Goal: Task Accomplishment & Management: Manage account settings

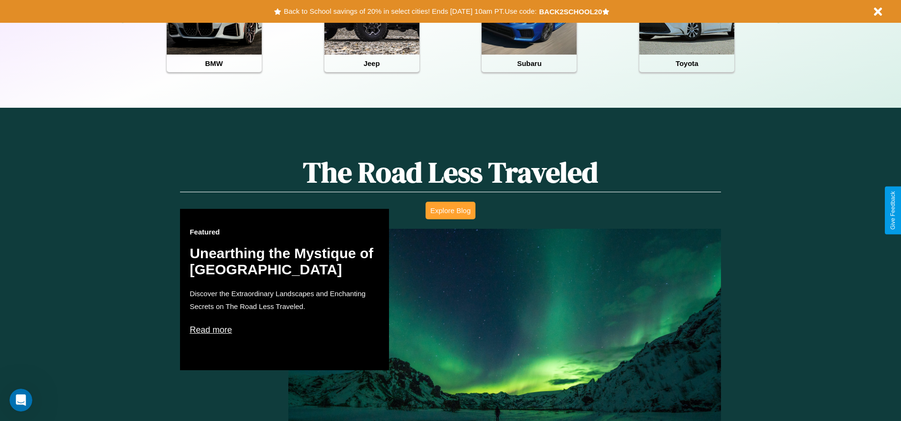
click at [450, 210] on button "Explore Blog" at bounding box center [451, 211] width 50 height 18
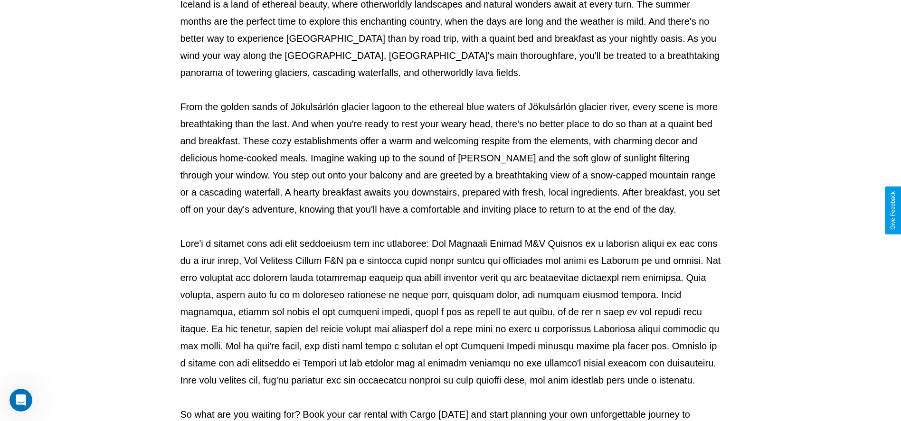
scroll to position [315, 0]
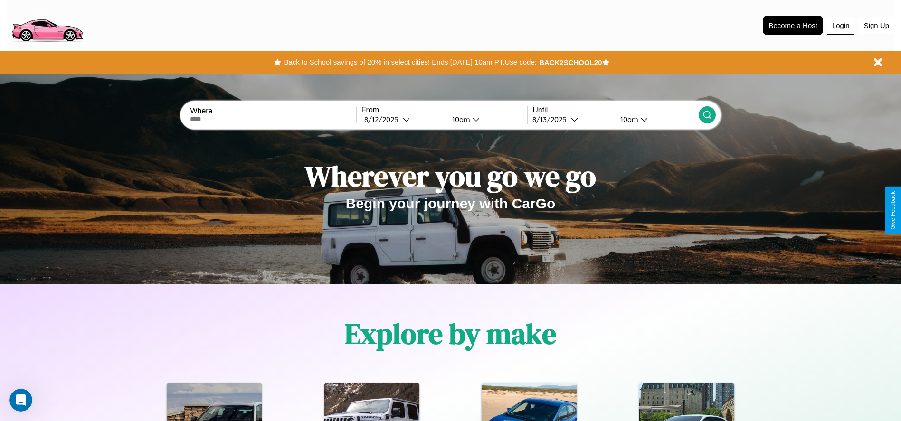
click at [841, 25] on button "Login" at bounding box center [840, 26] width 27 height 18
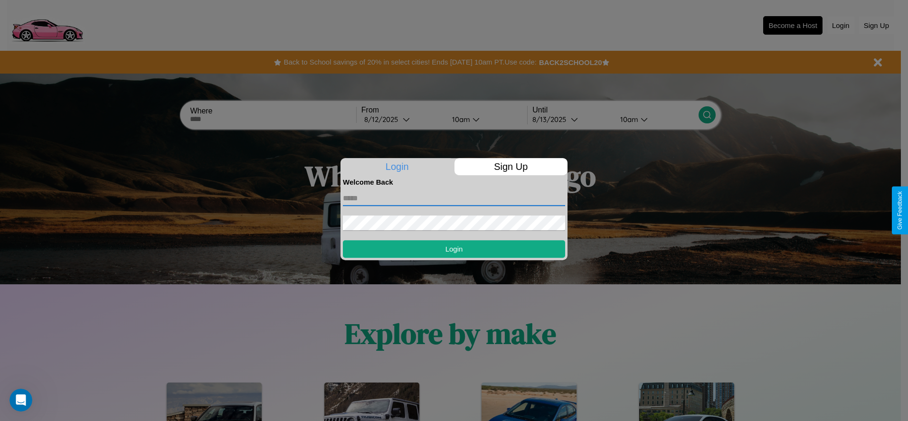
click at [454, 198] on input "text" at bounding box center [454, 198] width 222 height 15
type input "**********"
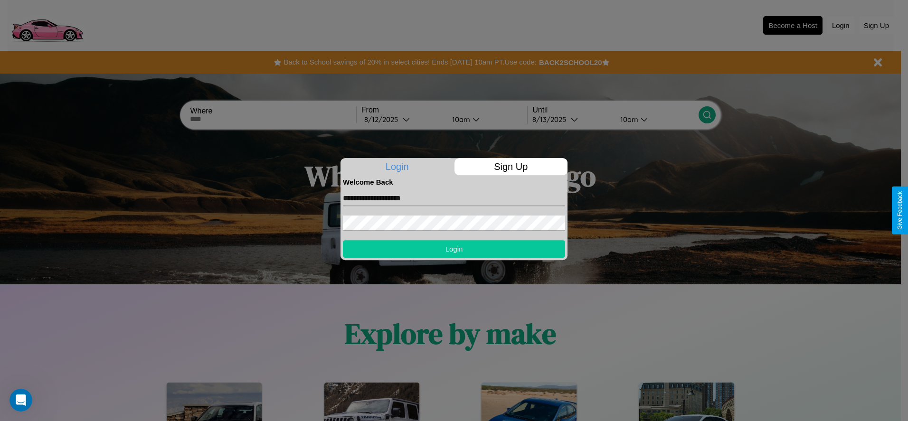
click at [454, 249] on button "Login" at bounding box center [454, 249] width 222 height 18
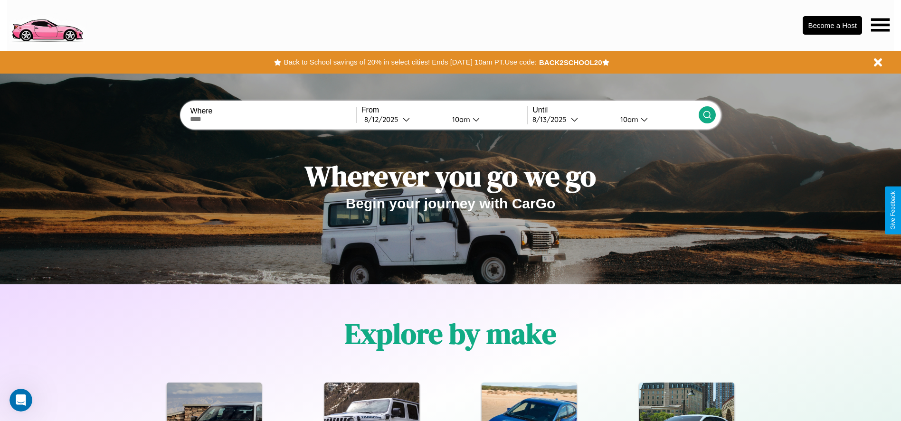
click at [880, 25] on icon at bounding box center [880, 24] width 19 height 13
